Goal: Information Seeking & Learning: Find specific fact

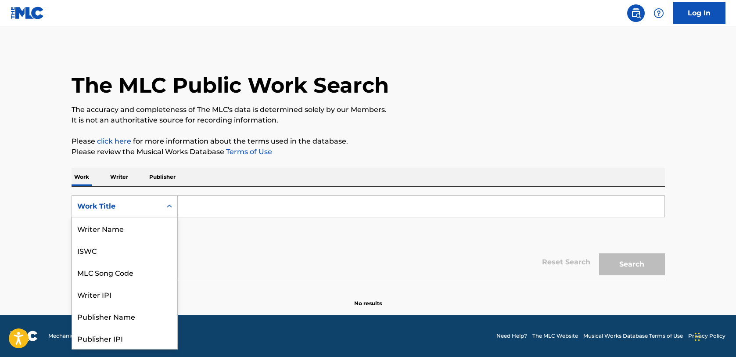
click at [124, 203] on div "Work Title" at bounding box center [116, 206] width 79 height 11
click at [90, 248] on div "ISWC" at bounding box center [124, 250] width 105 height 22
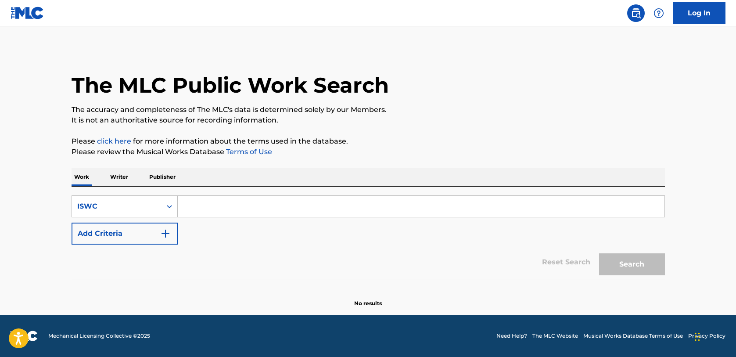
click at [210, 204] on input "Search Form" at bounding box center [421, 206] width 487 height 21
paste input "T0008384299"
type input "T0008384299"
click at [618, 259] on button "Search" at bounding box center [632, 264] width 66 height 22
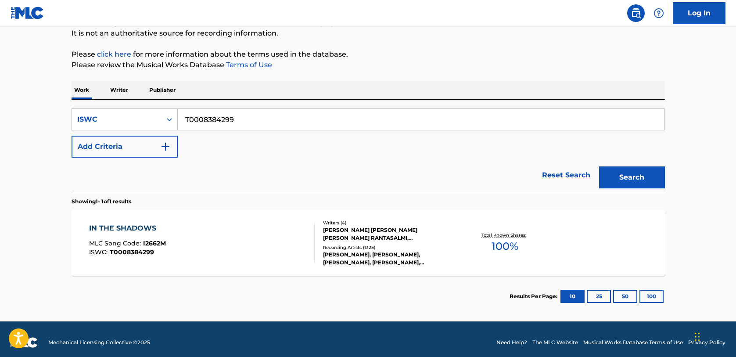
scroll to position [88, 0]
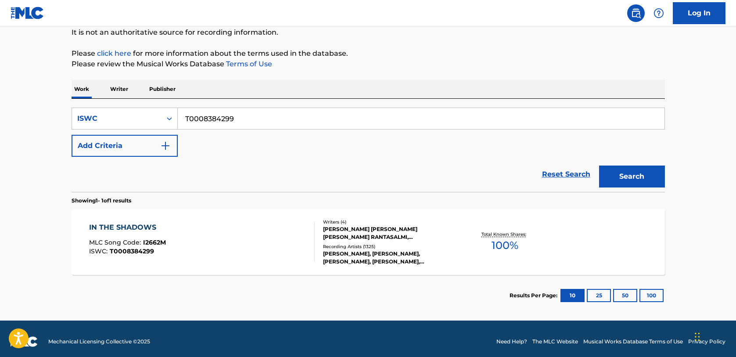
click at [109, 228] on div "IN THE SHADOWS" at bounding box center [127, 227] width 77 height 11
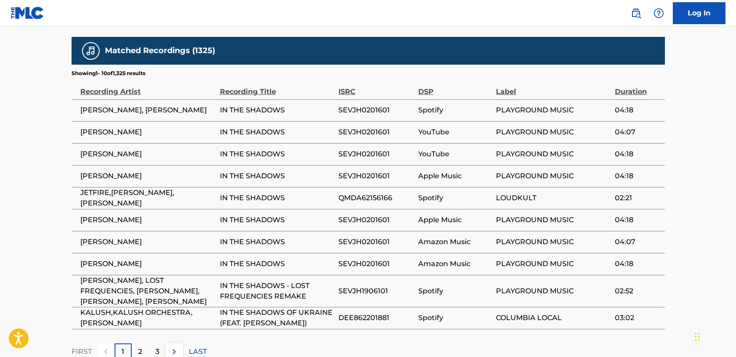
scroll to position [875, 0]
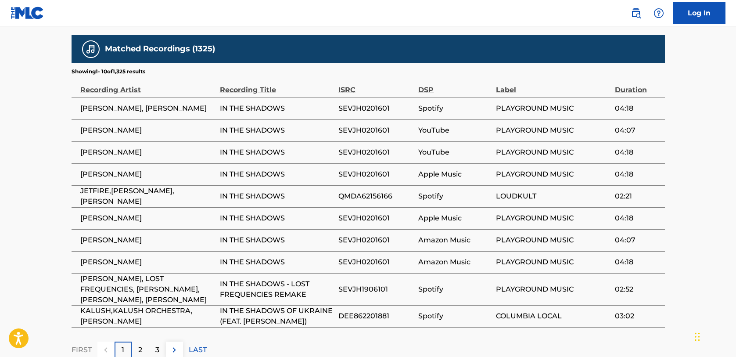
click at [359, 125] on span "SEVJH0201601" at bounding box center [375, 130] width 75 height 11
click at [370, 103] on span "SEVJH0201601" at bounding box center [375, 108] width 75 height 11
copy span "SEVJH0201601"
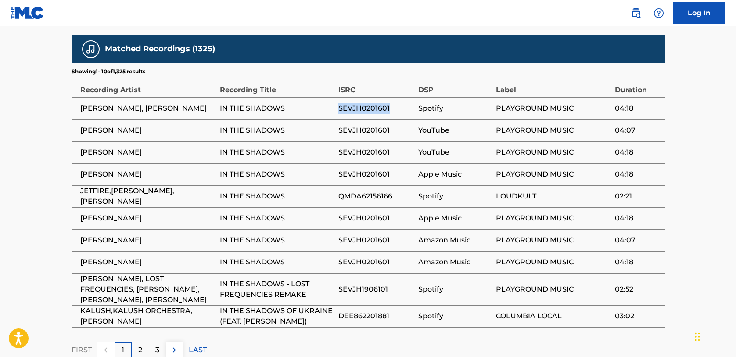
copy span "SEVJH0201601"
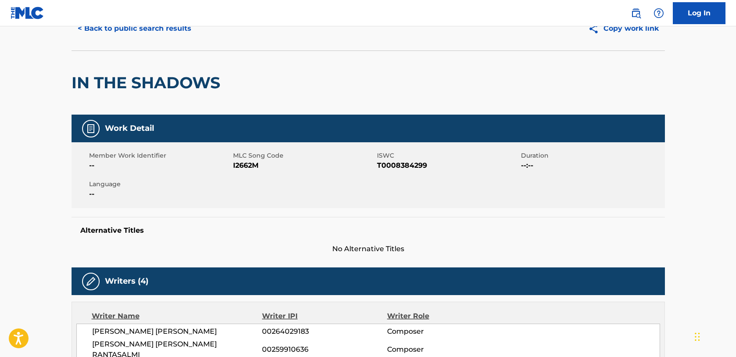
scroll to position [0, 0]
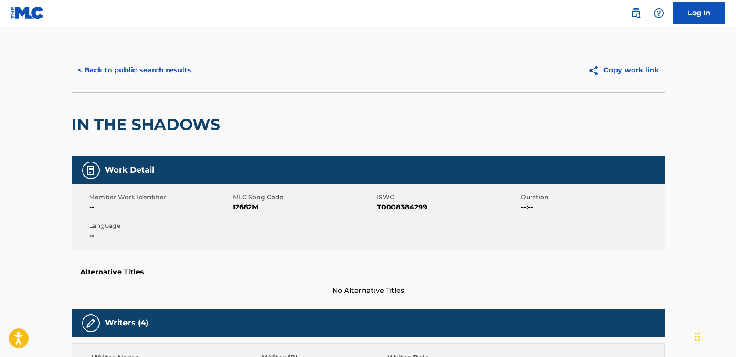
click at [154, 68] on button "< Back to public search results" at bounding box center [135, 70] width 126 height 22
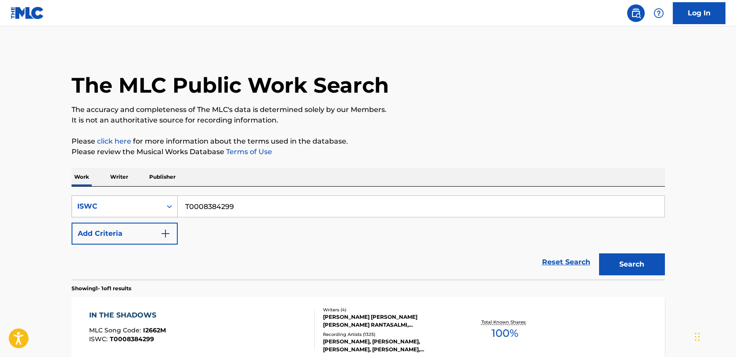
click at [133, 205] on div "ISWC" at bounding box center [116, 206] width 79 height 11
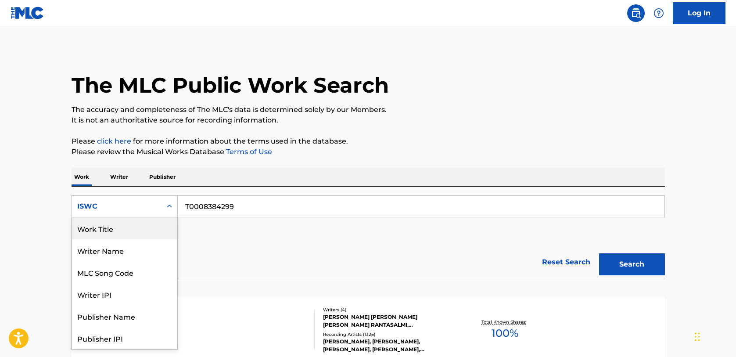
click at [116, 226] on div "Work Title" at bounding box center [124, 228] width 105 height 22
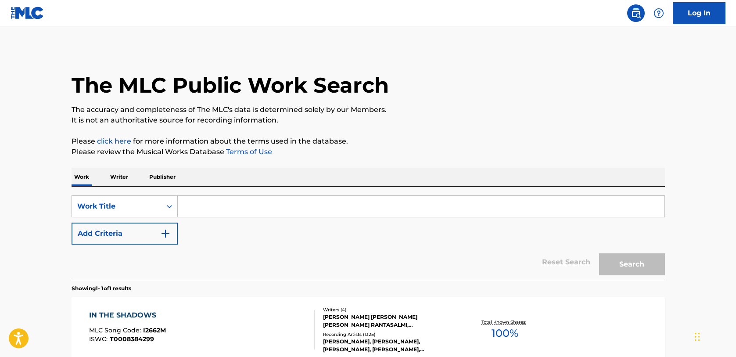
click at [252, 207] on input "Search Form" at bounding box center [421, 206] width 487 height 21
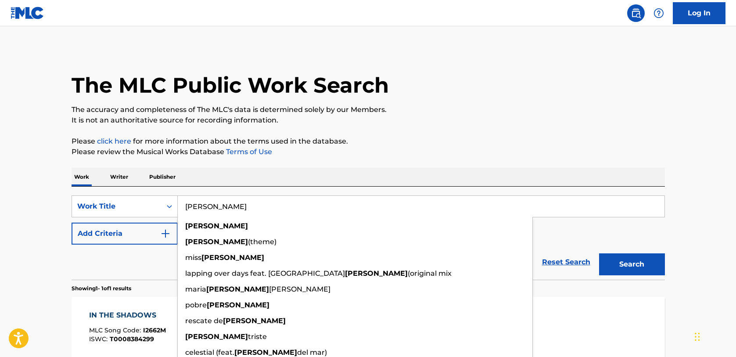
type input "[PERSON_NAME]"
click at [599, 253] on button "Search" at bounding box center [632, 264] width 66 height 22
click at [165, 230] on img "Search Form" at bounding box center [165, 233] width 11 height 11
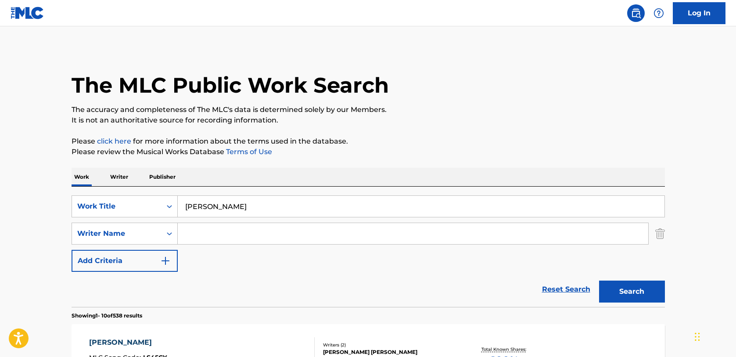
click at [199, 228] on input "Search Form" at bounding box center [413, 233] width 470 height 21
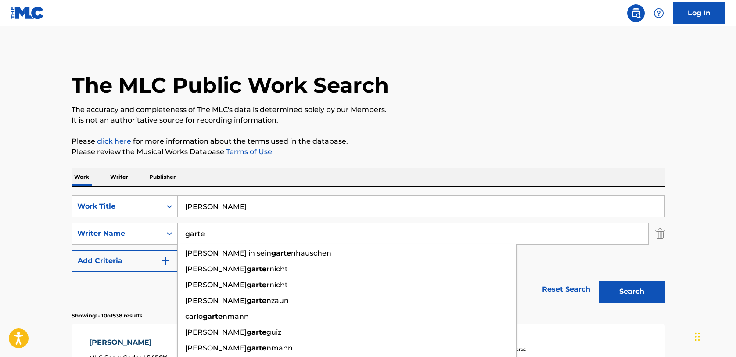
type input "garte"
click at [599, 280] on button "Search" at bounding box center [632, 291] width 66 height 22
